Goal: Task Accomplishment & Management: Complete application form

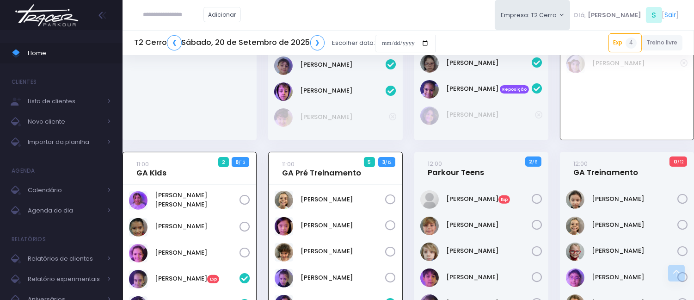
scroll to position [596, 0]
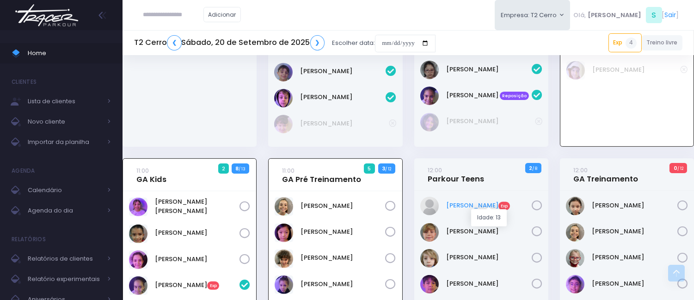
click at [480, 201] on link "Clara Barros Exp" at bounding box center [489, 205] width 86 height 9
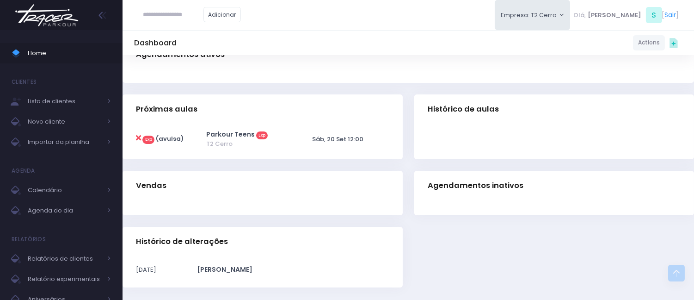
scroll to position [100, 0]
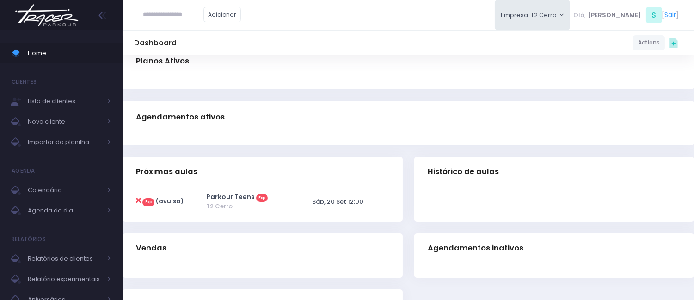
click at [137, 199] on icon at bounding box center [138, 200] width 5 height 7
type input "**********"
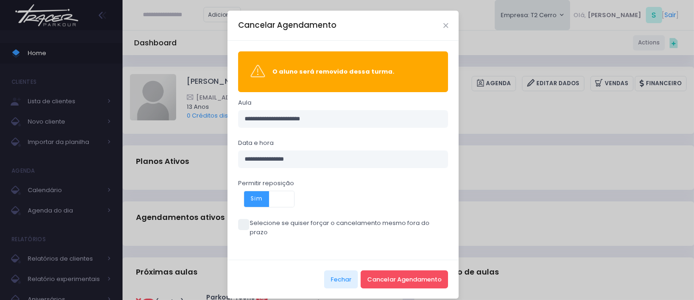
drag, startPoint x: 239, startPoint y: 219, endPoint x: 298, endPoint y: 229, distance: 60.6
click at [238, 219] on span at bounding box center [243, 224] width 11 height 11
click at [255, 200] on span "Sim" at bounding box center [256, 199] width 25 height 16
click at [239, 222] on span at bounding box center [243, 224] width 11 height 11
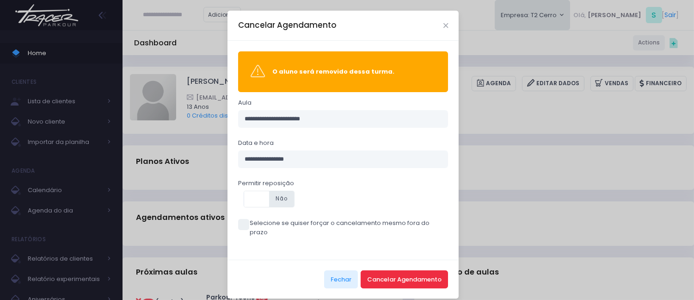
click at [419, 270] on button "Cancelar Agendamento" at bounding box center [404, 279] width 87 height 18
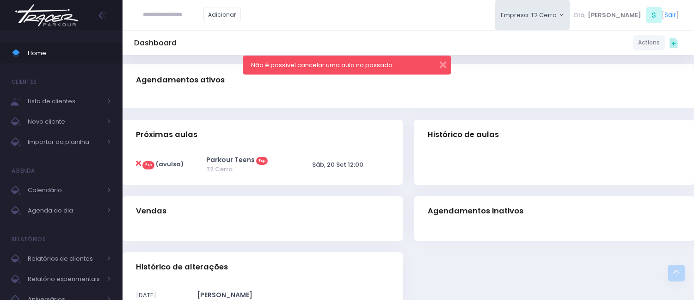
scroll to position [154, 0]
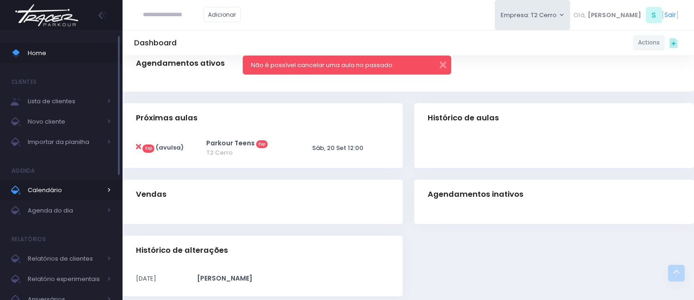
click at [58, 184] on span "Calendário" at bounding box center [65, 190] width 74 height 12
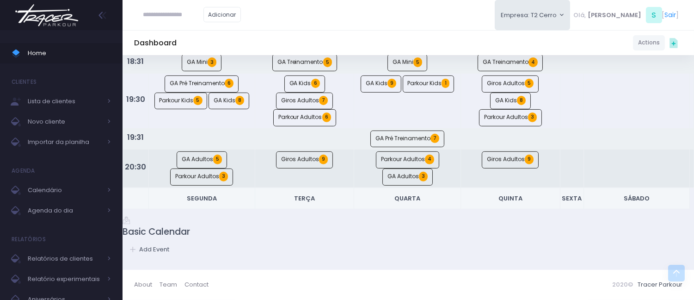
scroll to position [683, 0]
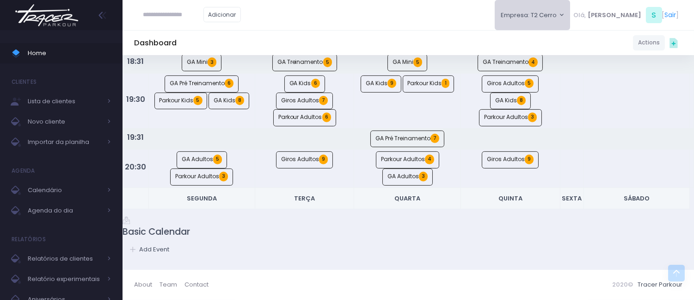
click at [562, 8] on button "Empresa: T2 Cerro" at bounding box center [533, 15] width 76 height 30
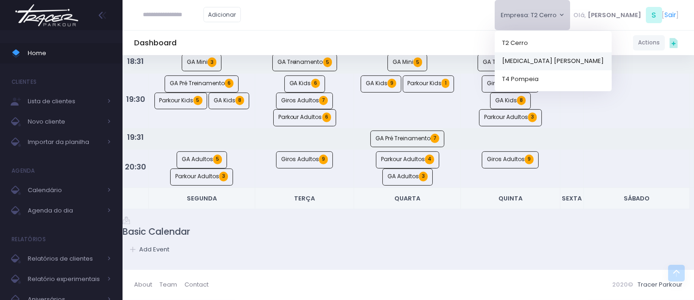
click at [556, 53] on link "[MEDICAL_DATA] [PERSON_NAME]" at bounding box center [553, 61] width 117 height 18
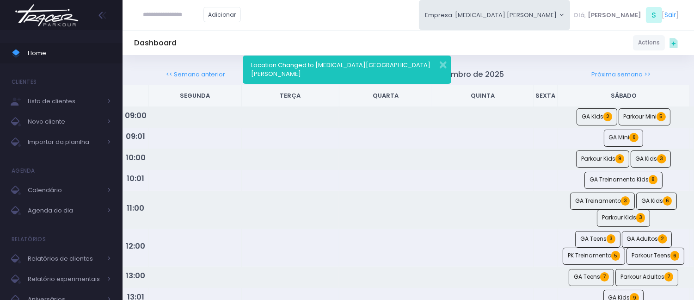
click at [447, 61] on div "Location Changed to T3 Santana" at bounding box center [347, 69] width 208 height 28
click at [440, 63] on button "button" at bounding box center [437, 63] width 18 height 11
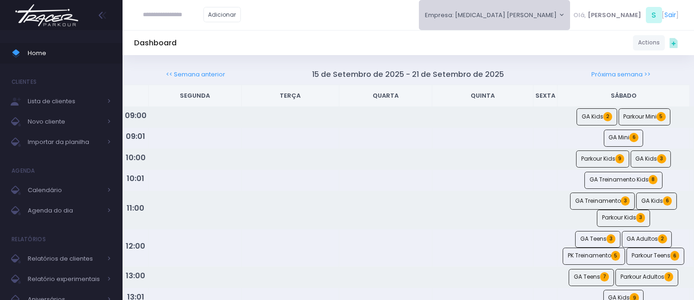
drag, startPoint x: 554, startPoint y: 13, endPoint x: 532, endPoint y: 54, distance: 46.8
click at [554, 13] on button "Empresa: T3 Santana" at bounding box center [495, 15] width 152 height 30
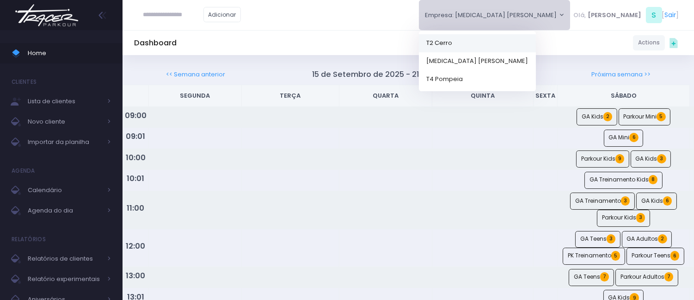
click at [536, 40] on link "T2 Cerro" at bounding box center [477, 43] width 117 height 18
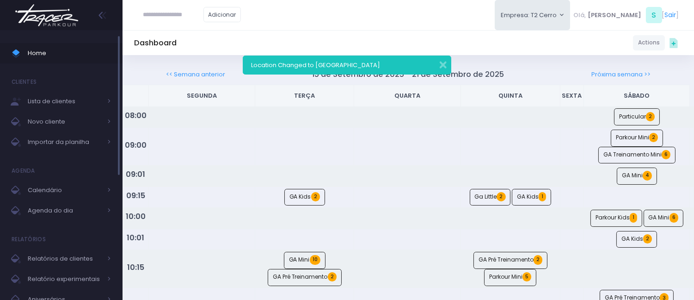
click at [31, 51] on span "Home" at bounding box center [69, 53] width 83 height 12
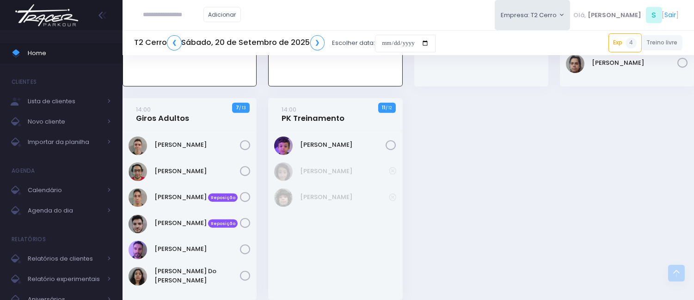
scroll to position [1468, 0]
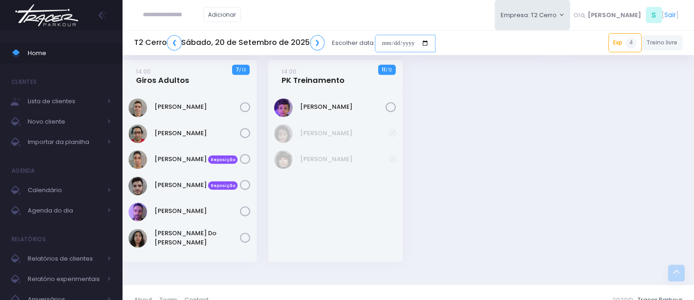
click at [384, 41] on input "date" at bounding box center [405, 44] width 61 height 18
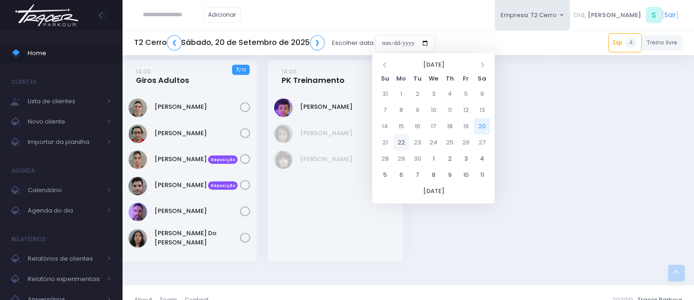
click at [399, 140] on td "22" at bounding box center [401, 142] width 16 height 16
type input "**********"
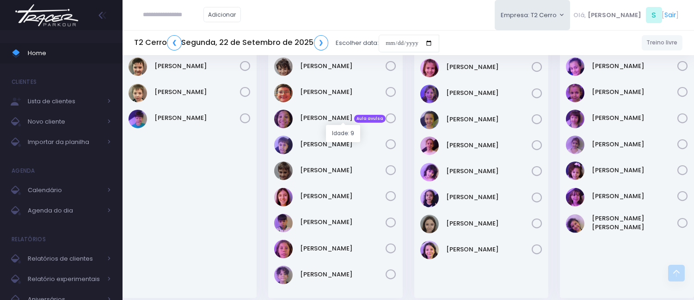
scroll to position [616, 0]
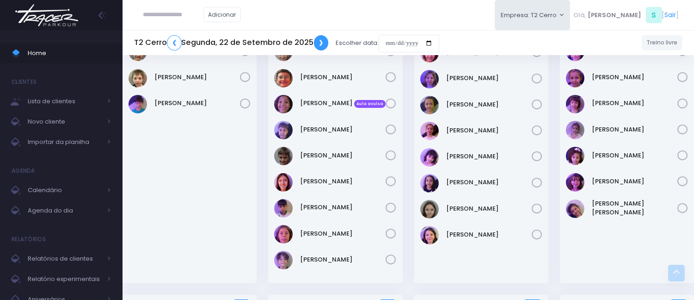
click at [316, 42] on link "❯" at bounding box center [321, 42] width 15 height 15
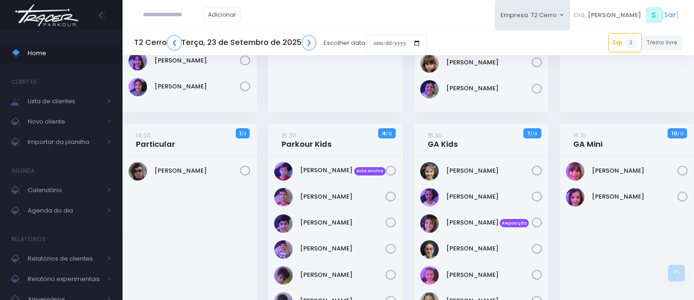
scroll to position [308, 0]
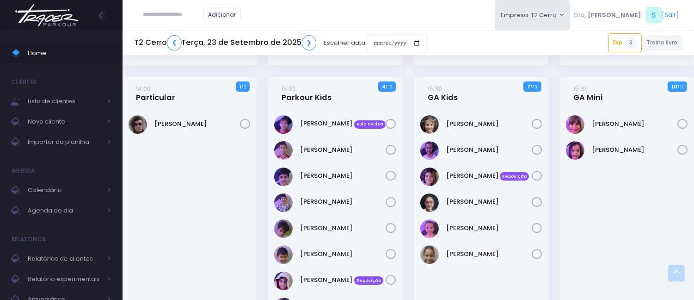
click at [167, 15] on input "text" at bounding box center [173, 15] width 60 height 18
paste input "**********"
click at [164, 14] on input "**********" at bounding box center [173, 15] width 60 height 18
type input "*********"
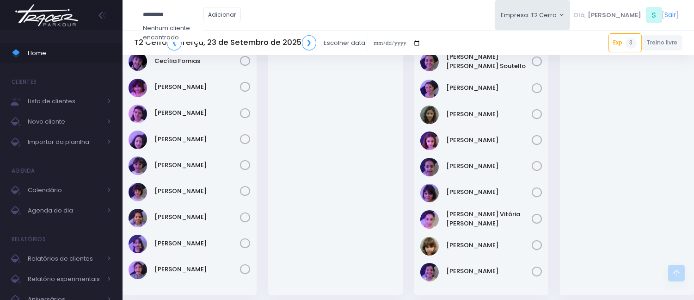
scroll to position [0, 0]
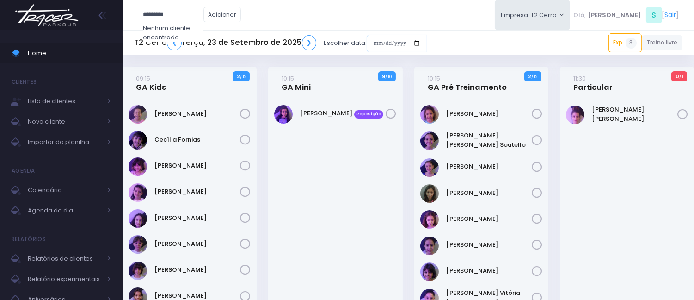
click at [371, 43] on input "date" at bounding box center [397, 44] width 61 height 18
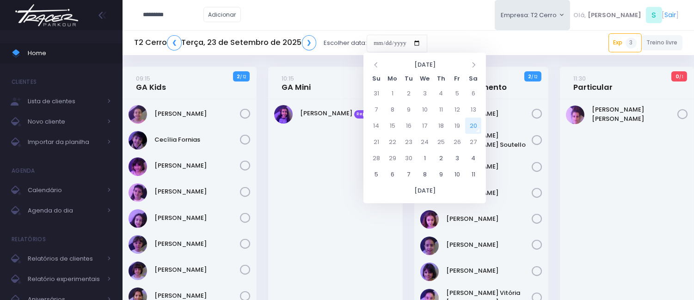
click at [472, 125] on td "20" at bounding box center [473, 125] width 16 height 16
type input "**********"
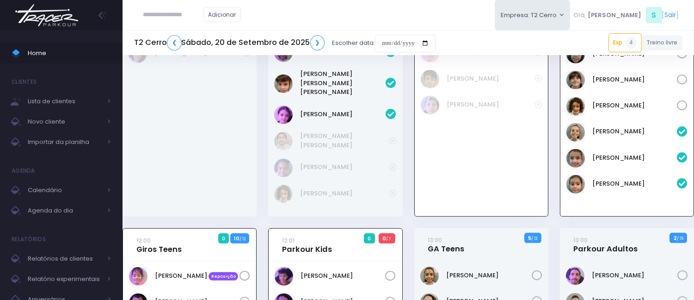
scroll to position [1162, 0]
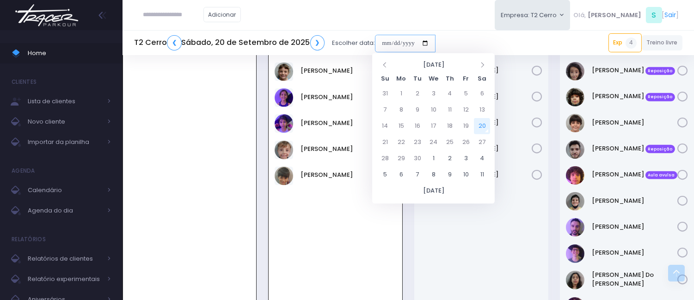
click at [385, 45] on input "date" at bounding box center [405, 44] width 61 height 18
click at [525, 20] on button "Empresa: T2 Cerro" at bounding box center [533, 15] width 76 height 30
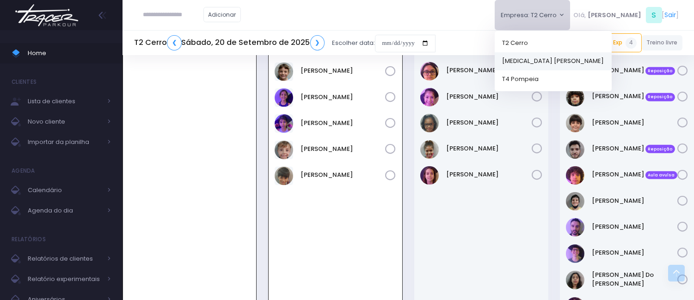
click at [552, 63] on link "[MEDICAL_DATA] [PERSON_NAME]" at bounding box center [553, 61] width 117 height 18
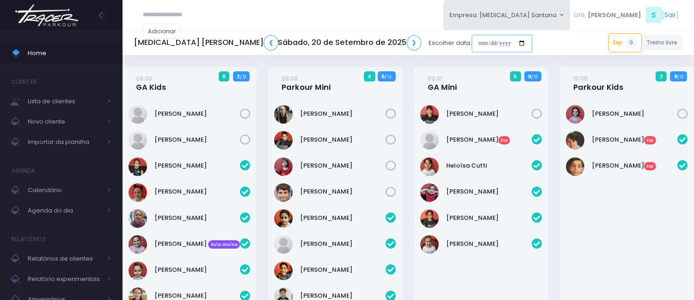
click at [472, 41] on input "date" at bounding box center [502, 44] width 61 height 18
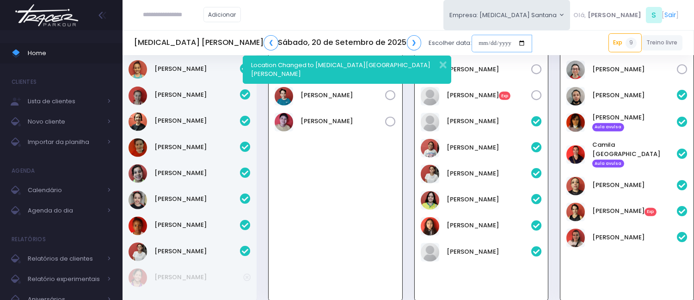
click at [472, 44] on input "date" at bounding box center [502, 44] width 61 height 18
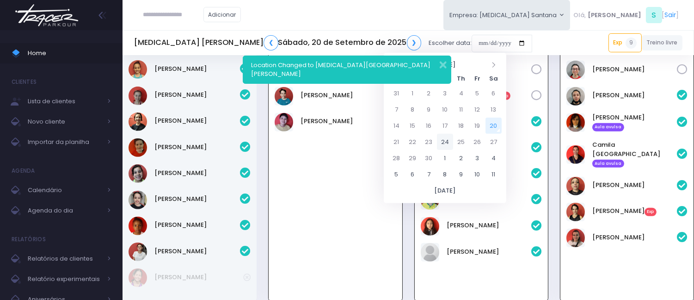
click at [445, 139] on td "24" at bounding box center [445, 142] width 16 height 16
type input "**********"
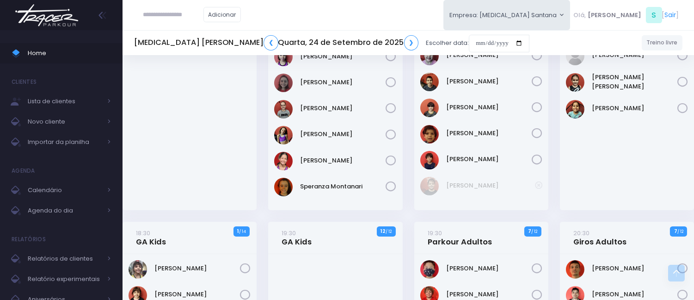
scroll to position [246, 0]
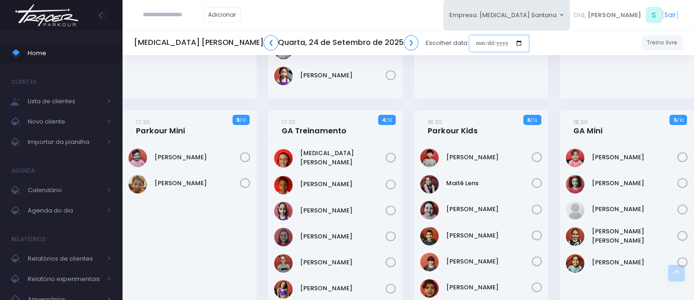
click at [469, 44] on input "date" at bounding box center [499, 44] width 61 height 18
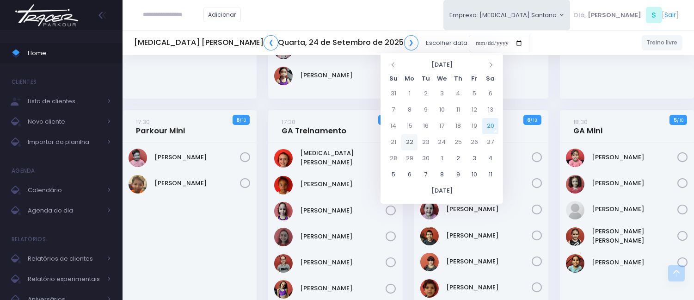
click at [406, 139] on td "22" at bounding box center [409, 142] width 16 height 16
type input "**********"
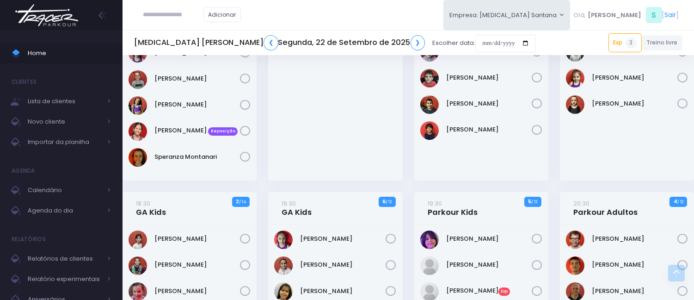
scroll to position [308, 0]
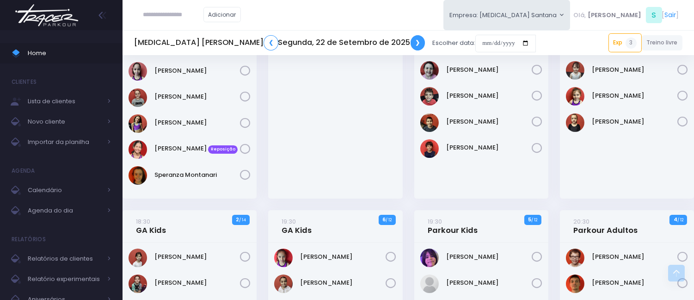
click at [411, 38] on link "❯" at bounding box center [418, 42] width 15 height 15
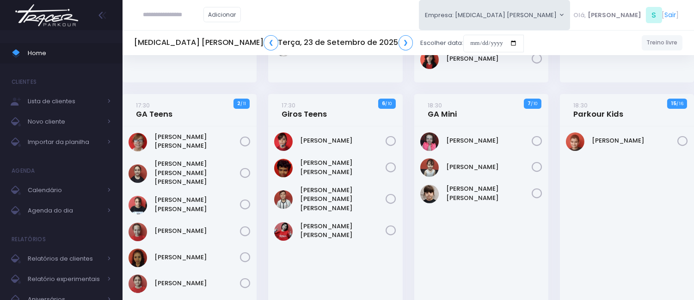
scroll to position [514, 0]
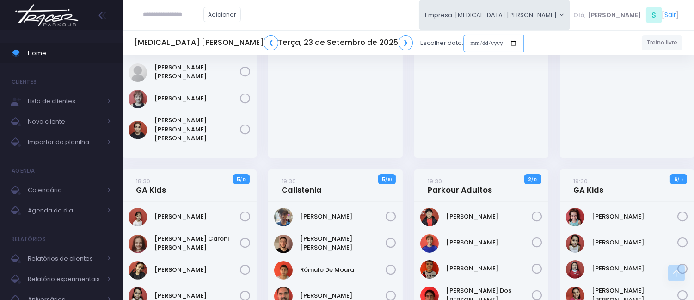
click at [463, 36] on input "date" at bounding box center [493, 44] width 61 height 18
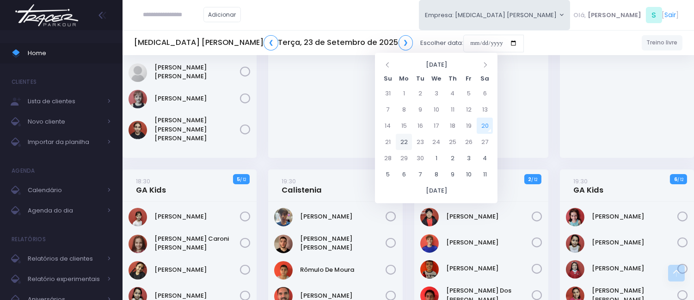
click at [406, 140] on td "22" at bounding box center [404, 142] width 16 height 16
type input "**********"
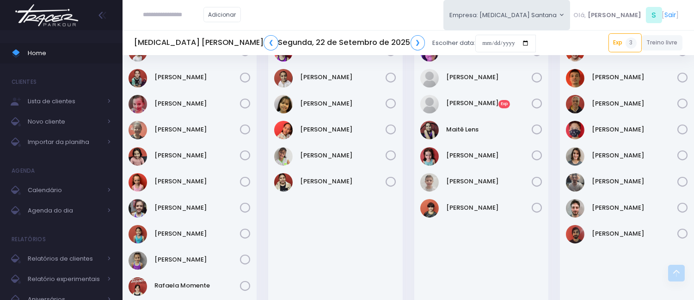
scroll to position [514, 0]
click at [411, 40] on link "❯" at bounding box center [418, 42] width 15 height 15
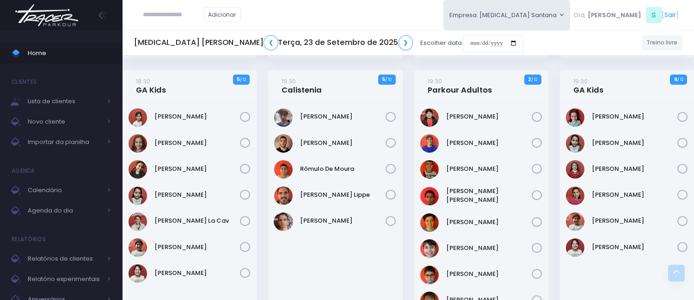
scroll to position [668, 0]
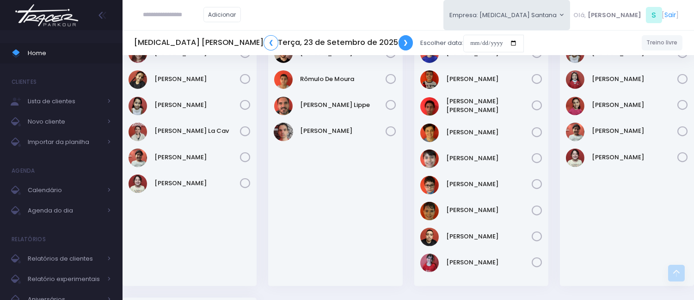
click at [399, 38] on link "❯" at bounding box center [406, 42] width 15 height 15
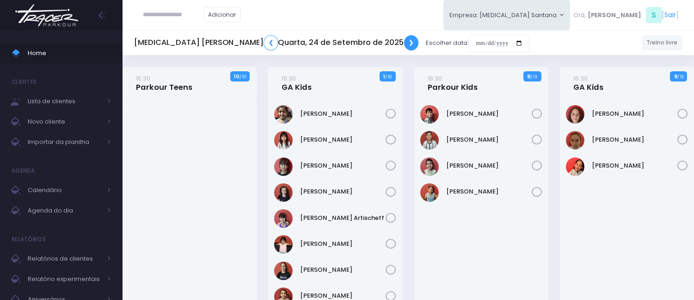
click at [404, 45] on link "❯" at bounding box center [411, 42] width 15 height 15
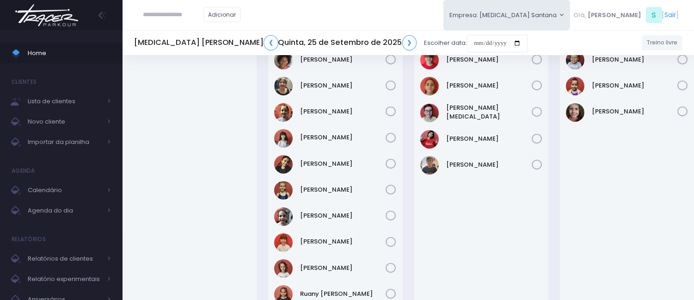
scroll to position [51, 0]
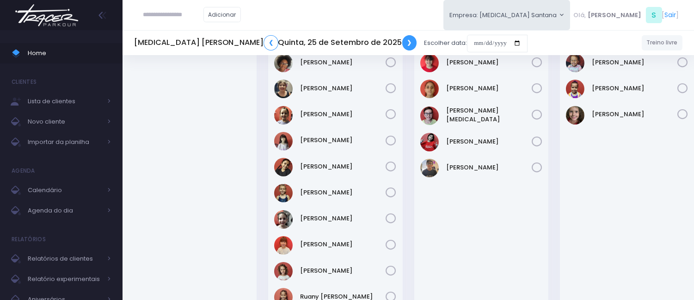
click at [402, 43] on link "❯" at bounding box center [409, 42] width 15 height 15
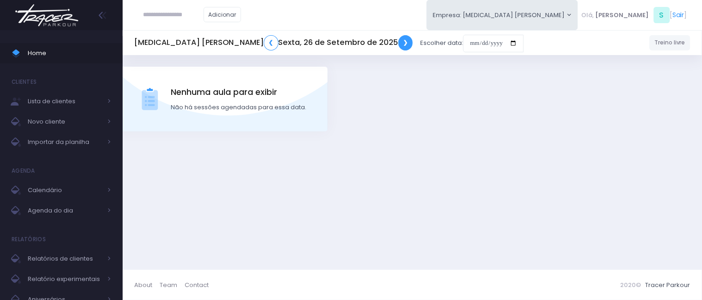
click at [398, 44] on link "❯" at bounding box center [405, 42] width 15 height 15
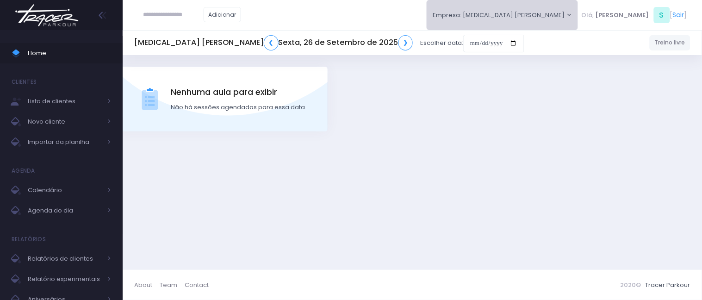
click at [562, 15] on button "Empresa: [MEDICAL_DATA] Santana" at bounding box center [502, 15] width 152 height 30
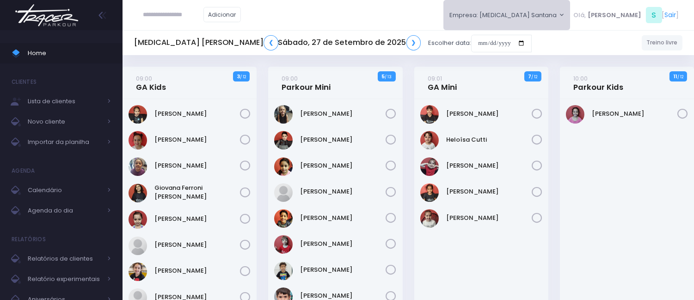
drag, startPoint x: 565, startPoint y: 5, endPoint x: 560, endPoint y: 15, distance: 10.8
click at [565, 6] on button "Empresa: [MEDICAL_DATA] Santana" at bounding box center [506, 15] width 127 height 30
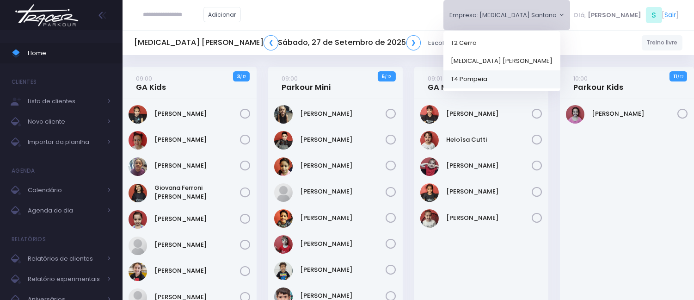
click at [539, 82] on link "T4 Pompeia" at bounding box center [501, 79] width 117 height 18
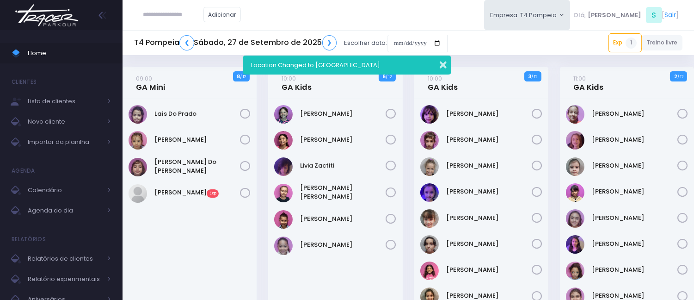
click at [438, 63] on button "button" at bounding box center [437, 63] width 18 height 11
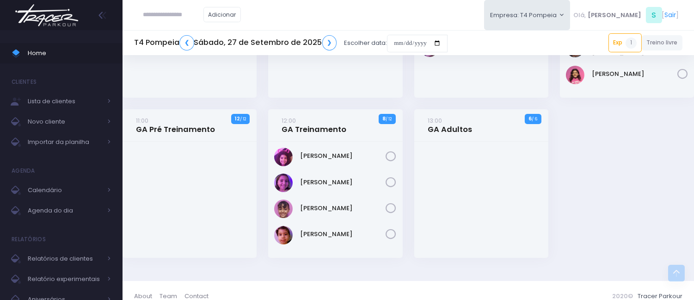
scroll to position [284, 0]
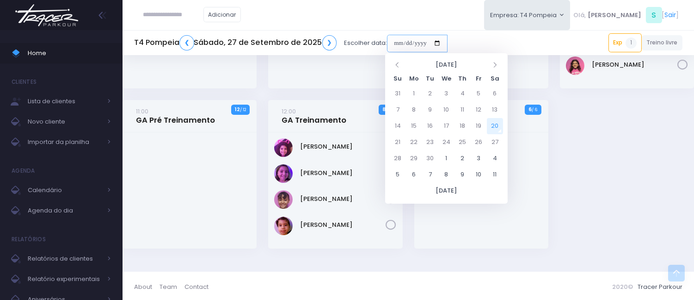
click at [394, 43] on input "date" at bounding box center [417, 44] width 61 height 18
click at [497, 134] on td "27" at bounding box center [495, 142] width 16 height 16
type input "**********"
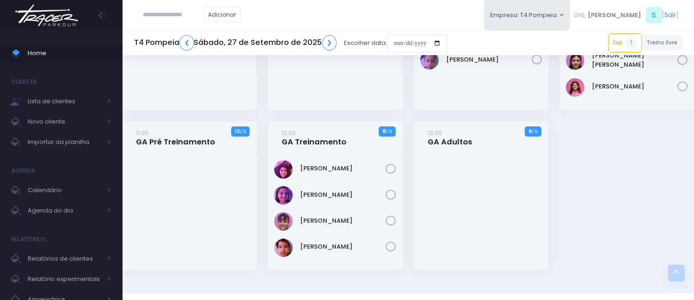
scroll to position [284, 0]
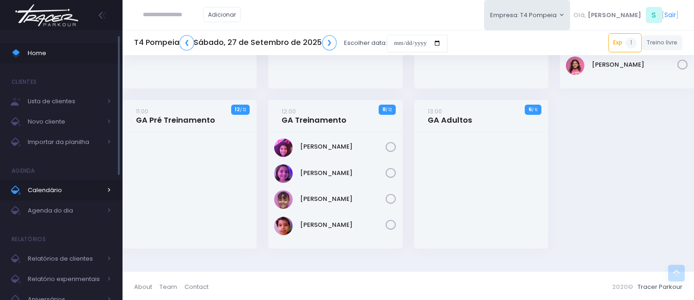
click at [66, 195] on span "Calendário" at bounding box center [65, 190] width 74 height 12
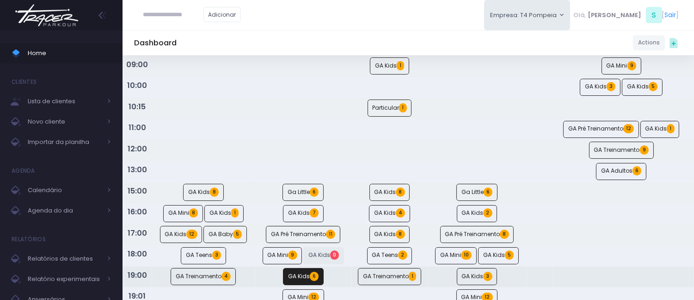
scroll to position [173, 0]
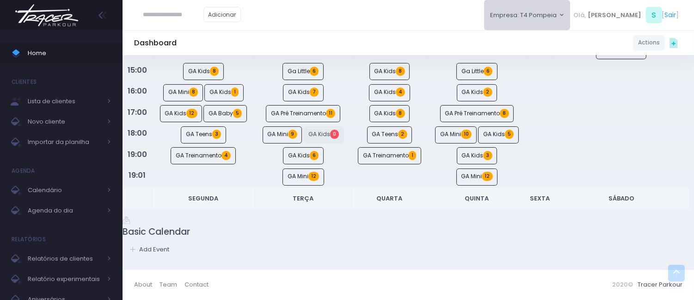
click at [561, 23] on button "Empresa: T4 Pompeia" at bounding box center [527, 15] width 86 height 30
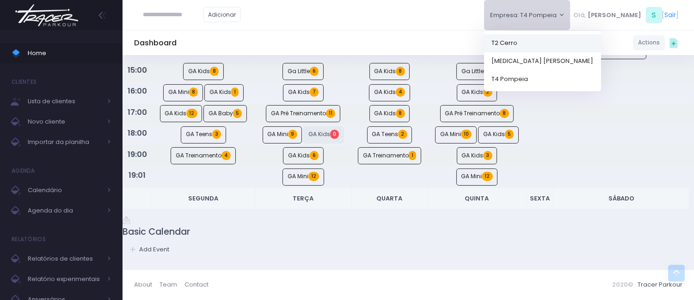
click at [550, 51] on link "T2 Cerro" at bounding box center [542, 43] width 117 height 18
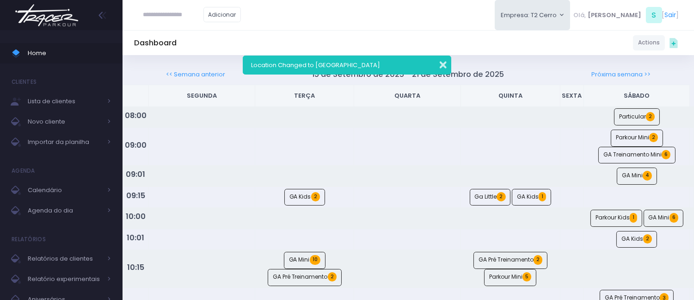
click at [443, 61] on button "button" at bounding box center [437, 63] width 18 height 11
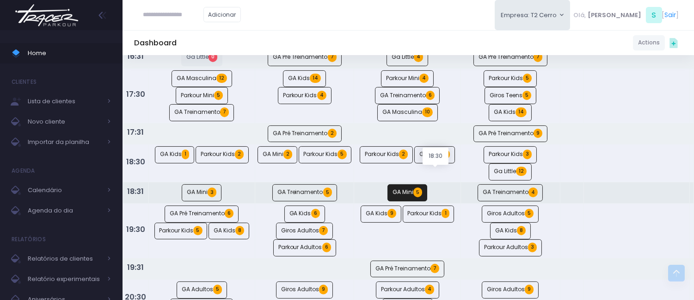
scroll to position [514, 0]
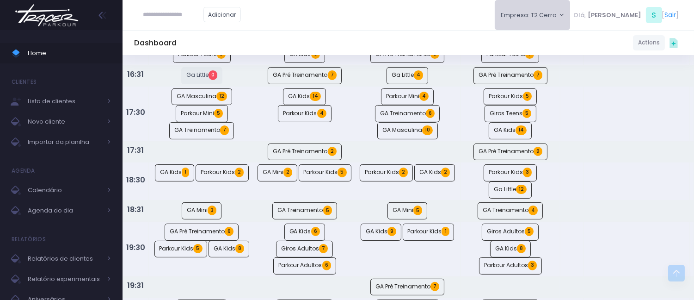
drag, startPoint x: 590, startPoint y: 14, endPoint x: 564, endPoint y: 38, distance: 35.0
click at [571, 14] on button "Empresa: T2 Cerro" at bounding box center [533, 15] width 76 height 30
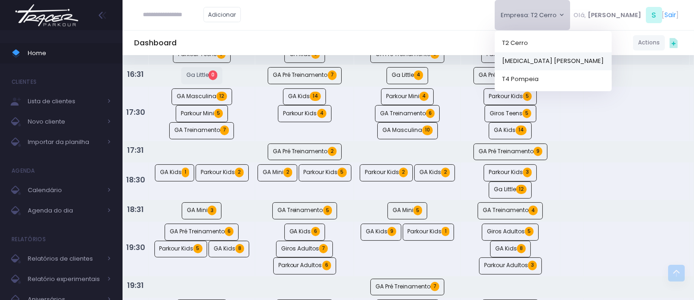
click at [554, 56] on link "[MEDICAL_DATA] [PERSON_NAME]" at bounding box center [553, 61] width 117 height 18
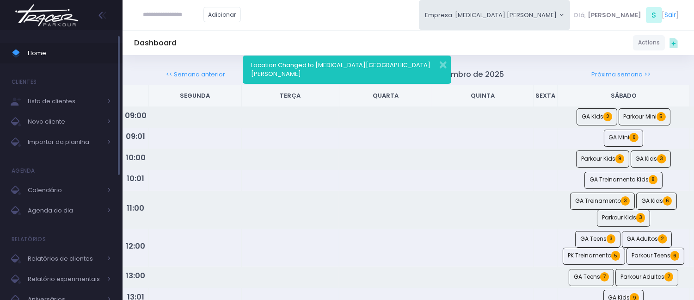
click at [68, 50] on span "Home" at bounding box center [69, 53] width 83 height 12
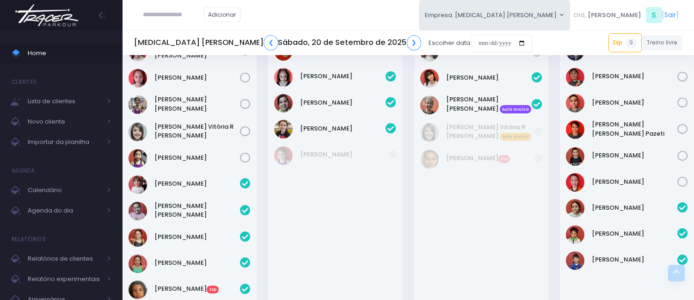
scroll to position [344, 0]
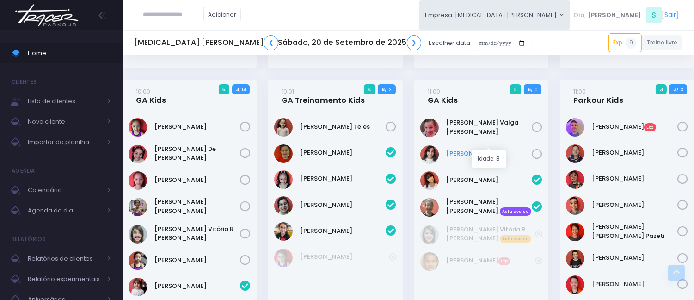
click at [477, 149] on link "[PERSON_NAME]" at bounding box center [489, 153] width 86 height 9
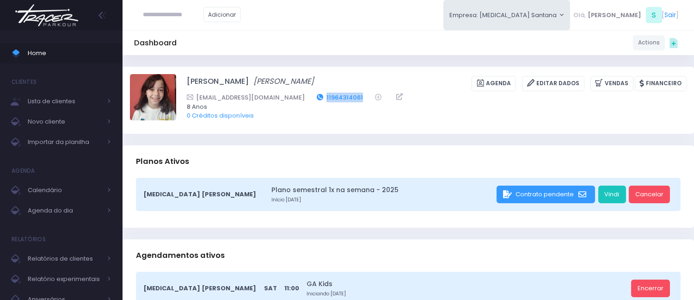
drag, startPoint x: 312, startPoint y: 97, endPoint x: 268, endPoint y: 99, distance: 44.0
click at [268, 99] on div "vera@gmail.com 11964314061" at bounding box center [431, 97] width 488 height 10
copy div "11964314061"
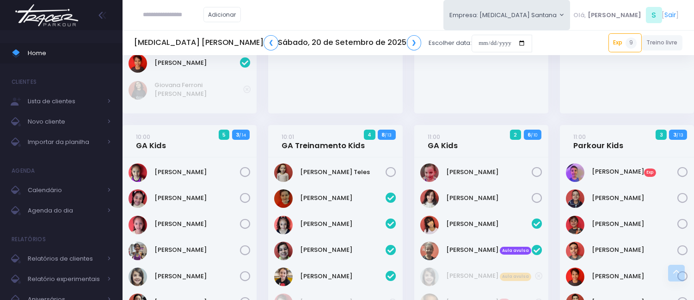
scroll to position [329, 0]
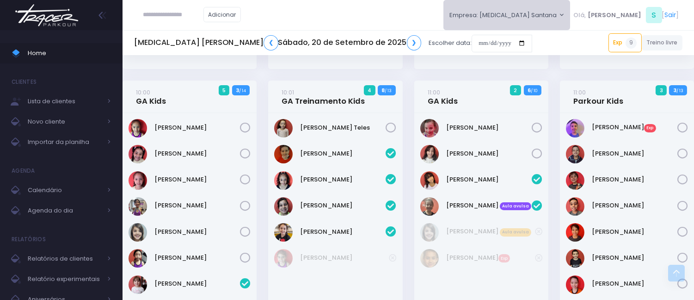
click at [563, 11] on button "Empresa: [MEDICAL_DATA] Santana" at bounding box center [506, 15] width 127 height 30
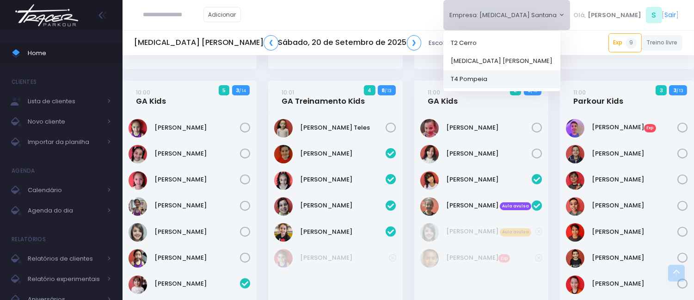
click at [552, 72] on link "T4 Pompeia" at bounding box center [501, 79] width 117 height 18
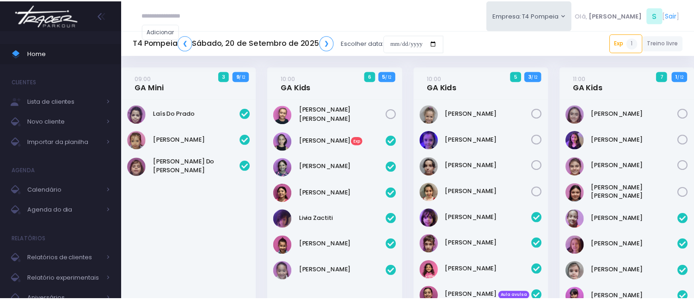
scroll to position [336, 0]
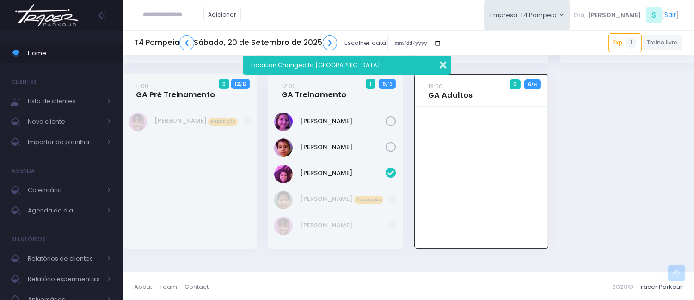
click at [439, 63] on button "button" at bounding box center [437, 63] width 18 height 11
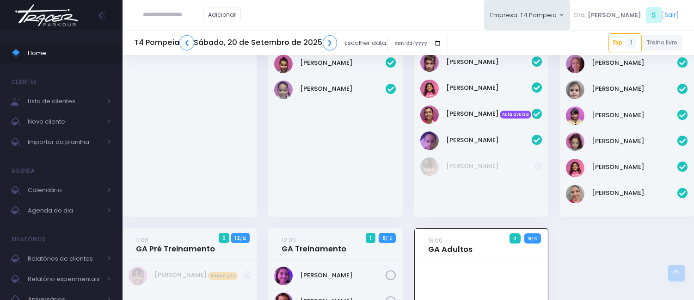
scroll to position [28, 0]
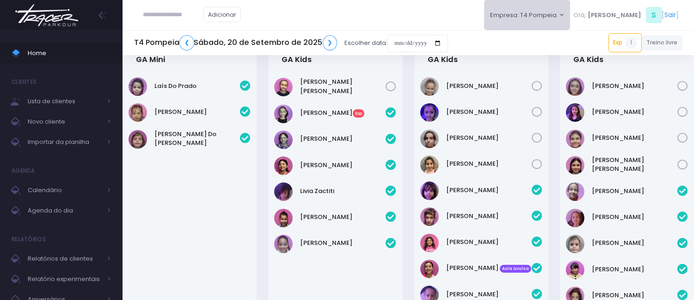
drag, startPoint x: 567, startPoint y: 15, endPoint x: 555, endPoint y: 54, distance: 41.0
click at [567, 15] on button "Empresa: T4 Pompeia" at bounding box center [527, 15] width 86 height 30
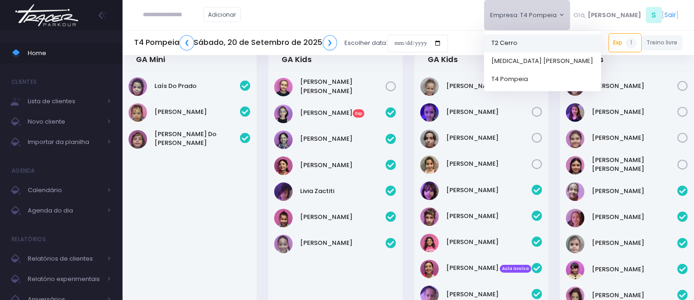
click at [549, 43] on link "T2 Cerro" at bounding box center [542, 43] width 117 height 18
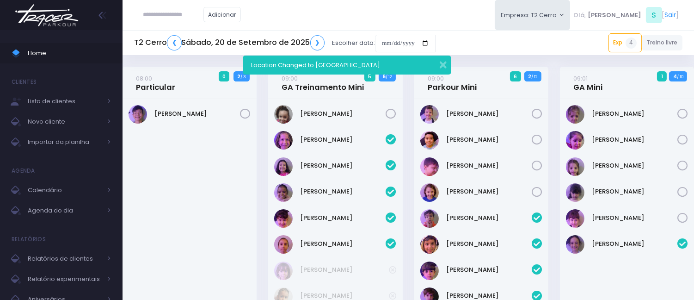
scroll to position [1120, 0]
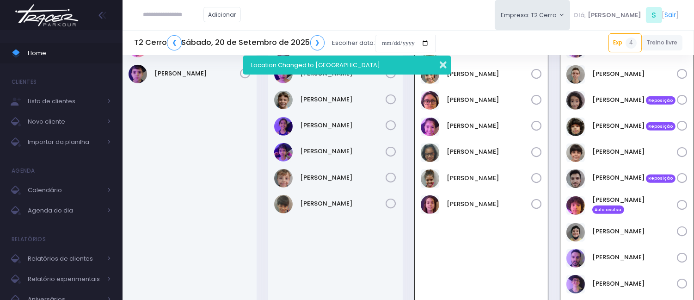
click at [442, 68] on button "button" at bounding box center [437, 63] width 18 height 11
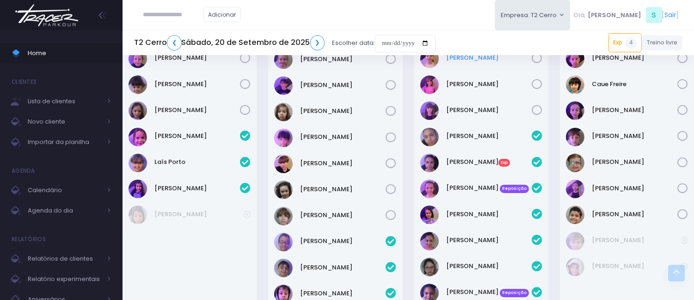
scroll to position [462, 0]
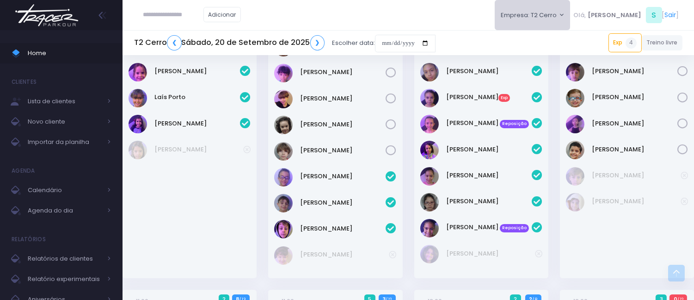
click at [536, 12] on button "Empresa: T2 Cerro" at bounding box center [533, 15] width 76 height 30
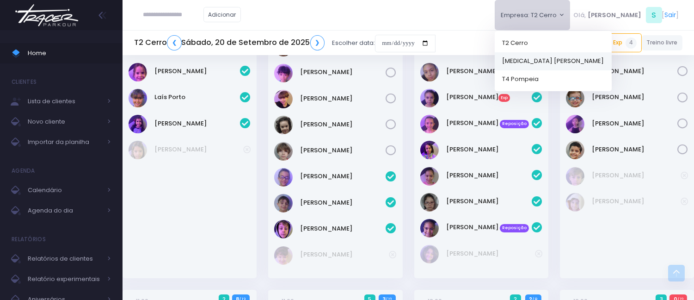
click at [565, 59] on link "[MEDICAL_DATA] [PERSON_NAME]" at bounding box center [553, 61] width 117 height 18
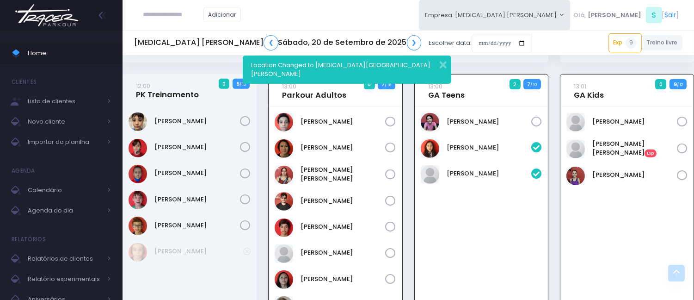
scroll to position [946, 0]
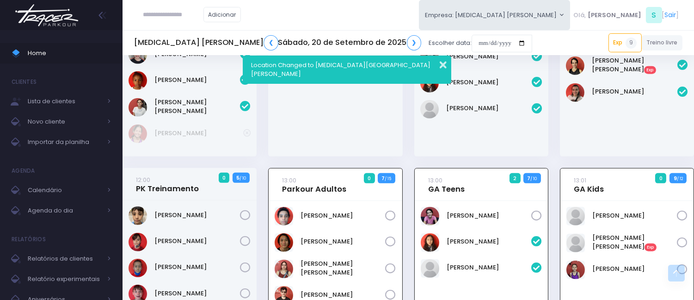
click at [444, 65] on button "button" at bounding box center [437, 63] width 18 height 11
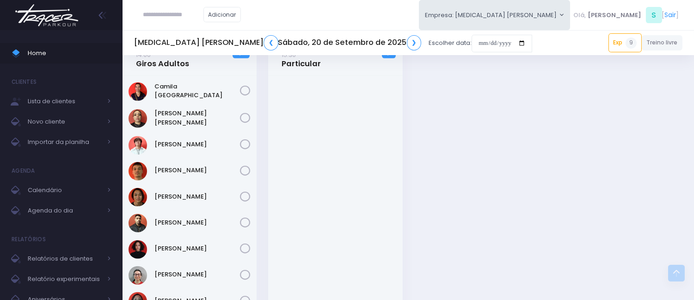
scroll to position [1357, 0]
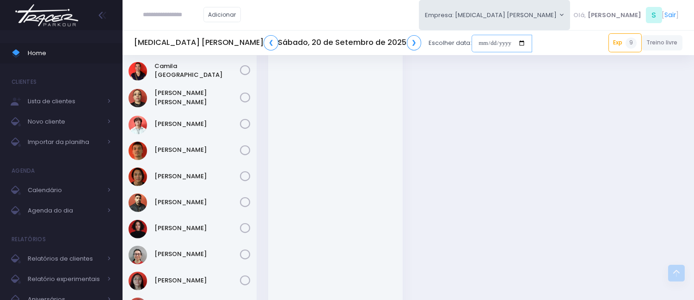
click at [472, 43] on input "date" at bounding box center [502, 44] width 61 height 18
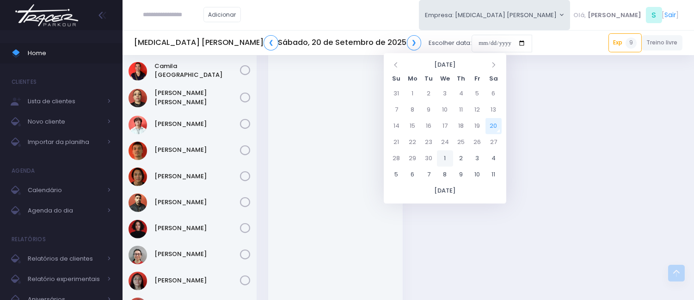
click at [442, 153] on td "1" at bounding box center [445, 158] width 16 height 16
type input "**********"
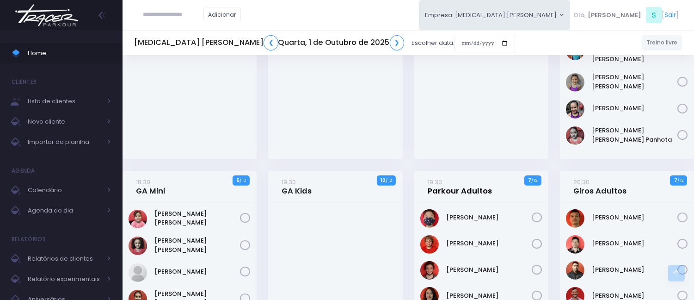
scroll to position [606, 0]
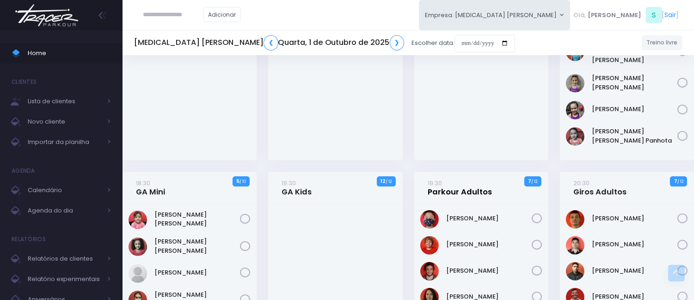
click at [466, 178] on link "19:30 Parkour Adultos" at bounding box center [460, 187] width 64 height 18
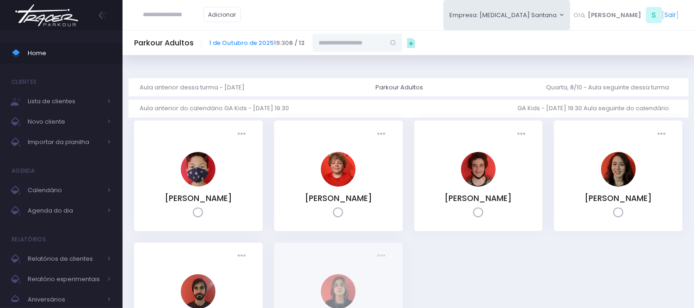
click at [355, 47] on input "text" at bounding box center [349, 43] width 72 height 18
type input "**********"
click at [362, 55] on link "[PERSON_NAME]" at bounding box center [358, 59] width 54 height 9
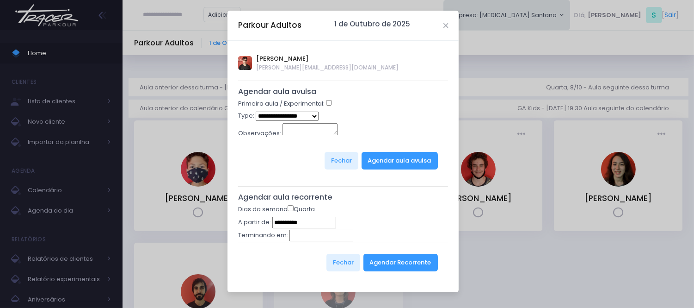
type input "**********"
click at [329, 98] on div "**********" at bounding box center [343, 166] width 231 height 251
click at [385, 271] on button "Agendar Recorrente" at bounding box center [400, 262] width 74 height 18
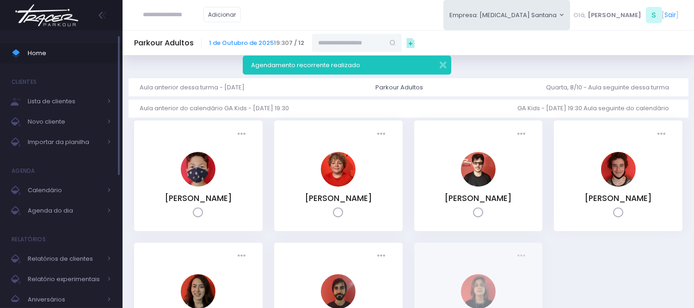
click at [98, 55] on span "Home" at bounding box center [69, 53] width 83 height 12
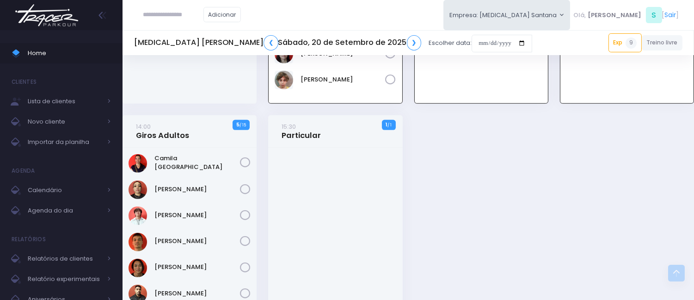
scroll to position [1166, 0]
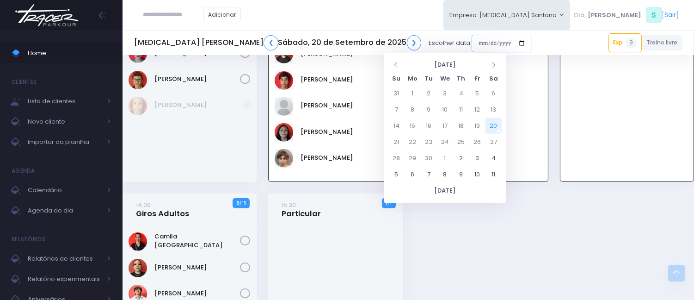
click at [472, 43] on input "date" at bounding box center [502, 44] width 61 height 18
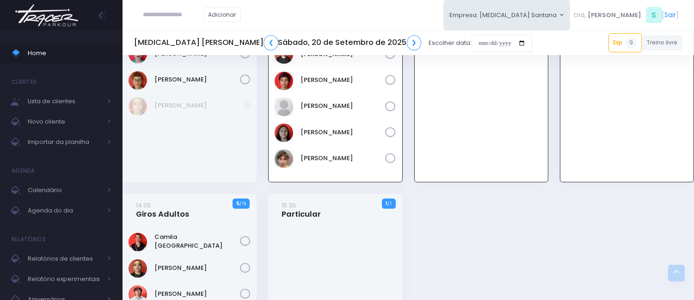
scroll to position [960, 0]
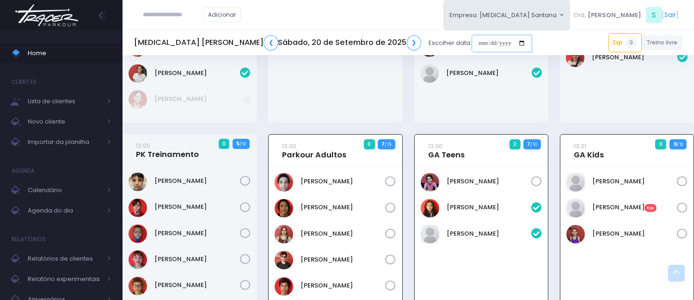
click at [472, 39] on input "date" at bounding box center [502, 44] width 61 height 18
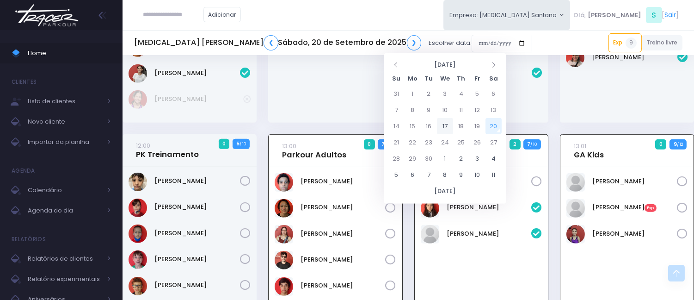
click at [448, 128] on td "17" at bounding box center [445, 126] width 16 height 16
type input "**********"
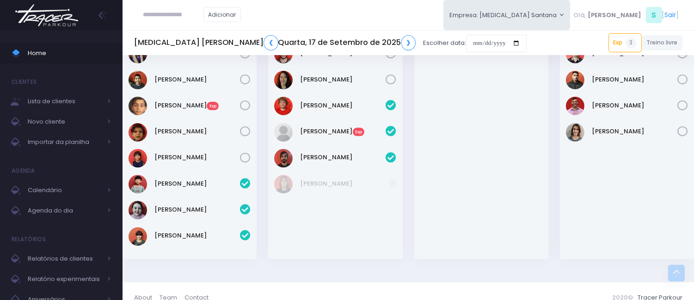
scroll to position [787, 0]
